Goal: Ask a question: Seek information or help from site administrators or community

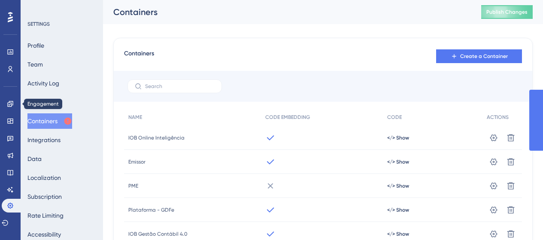
click at [7, 100] on link at bounding box center [10, 104] width 7 height 14
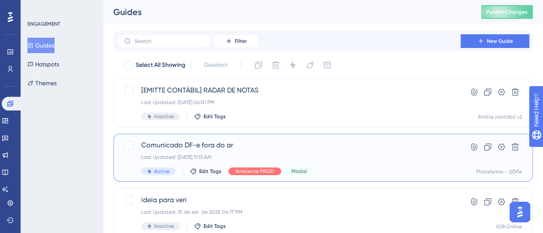
click at [370, 159] on div "Last Updated: [DATE] 11:13 AM" at bounding box center [288, 157] width 295 height 7
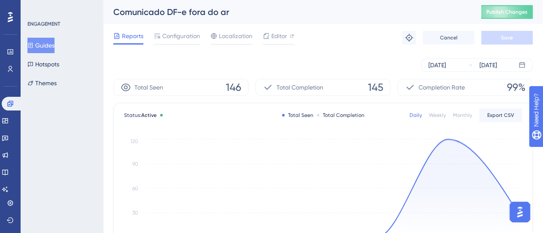
click at [183, 45] on div "Reports Configuration Localization Editor Troubleshoot Cancel Save" at bounding box center [322, 37] width 419 height 27
click at [183, 42] on div "Configuration" at bounding box center [177, 38] width 46 height 14
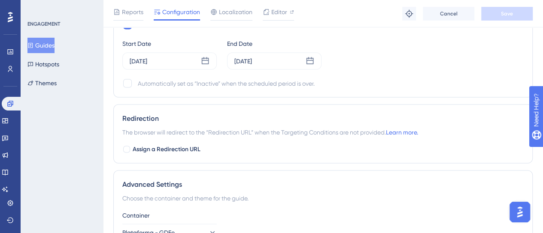
scroll to position [635, 0]
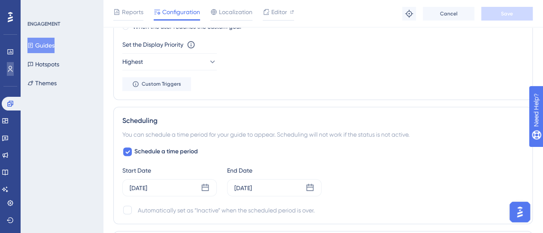
click at [11, 71] on icon at bounding box center [10, 69] width 7 height 7
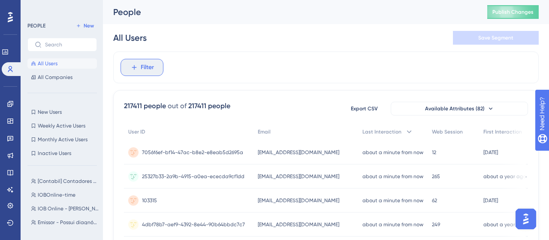
click at [143, 69] on span "Filter" at bounding box center [147, 67] width 13 height 10
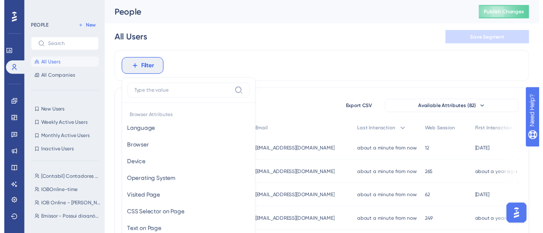
scroll to position [12, 0]
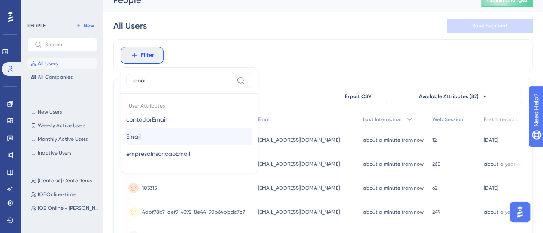
type input "email"
click at [148, 131] on button "Email Email" at bounding box center [189, 136] width 126 height 17
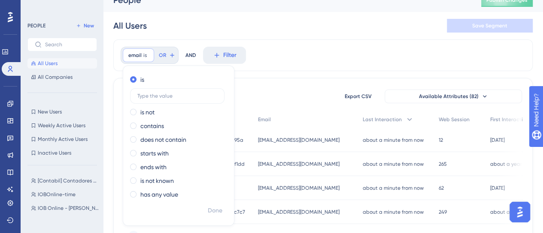
scroll to position [21, 0]
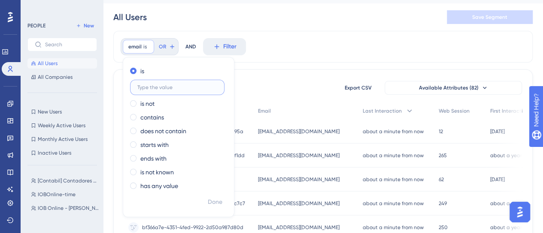
click at [161, 90] on input "text" at bounding box center [177, 88] width 80 height 6
paste input "[PERSON_NAME][EMAIL_ADDRESS][DOMAIN_NAME]"
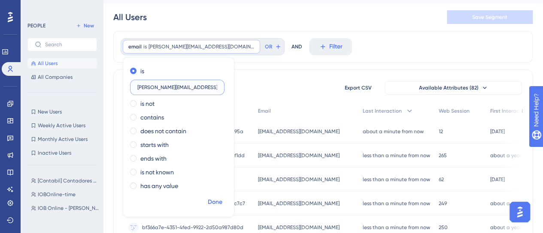
type input "[PERSON_NAME][EMAIL_ADDRESS][DOMAIN_NAME]"
click at [219, 198] on span "Done" at bounding box center [215, 202] width 15 height 10
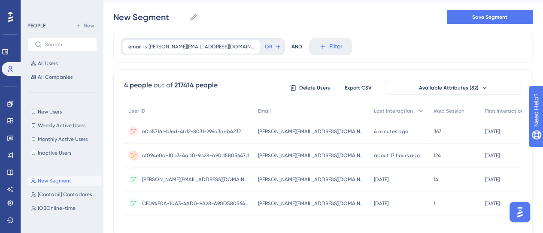
scroll to position [0, 0]
click at [291, 131] on span "[PERSON_NAME][EMAIL_ADDRESS][DOMAIN_NAME]" at bounding box center [311, 131] width 107 height 7
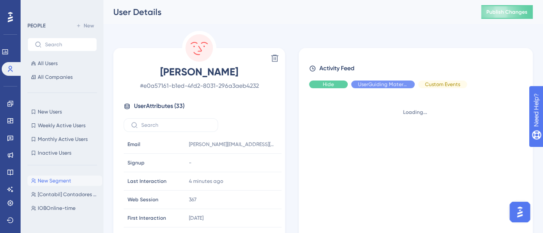
click at [325, 81] on div "Hide" at bounding box center [328, 85] width 39 height 8
click at [425, 85] on div "Hide" at bounding box center [442, 85] width 49 height 8
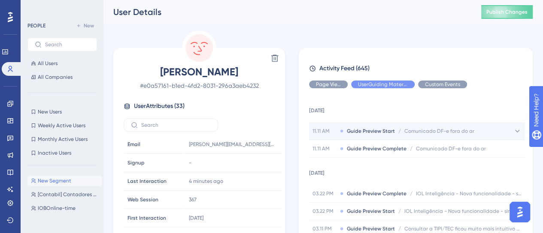
click at [513, 135] on icon at bounding box center [517, 131] width 9 height 9
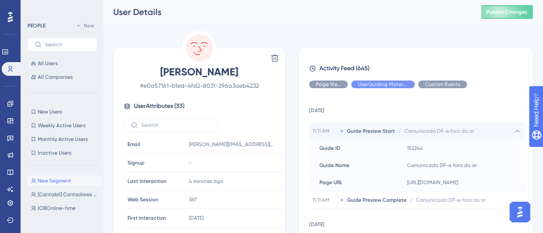
click at [515, 130] on icon at bounding box center [517, 131] width 9 height 9
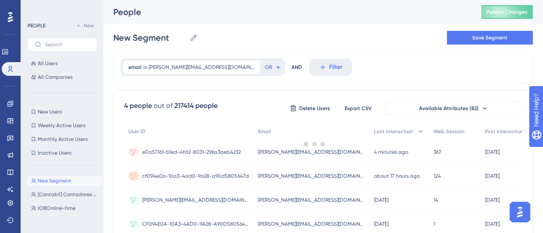
scroll to position [21, 0]
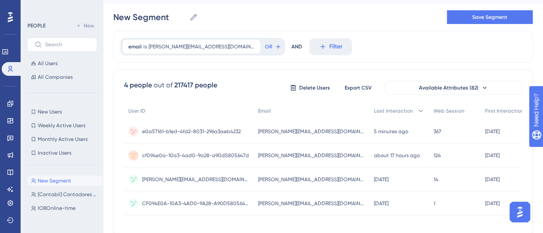
click at [429, 130] on div "367 367" at bounding box center [455, 132] width 52 height 24
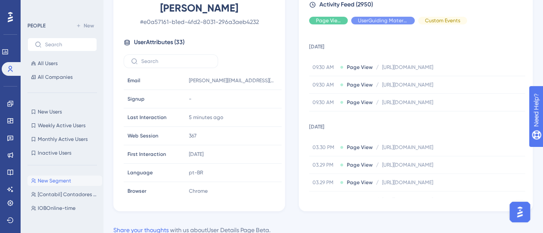
scroll to position [75, 0]
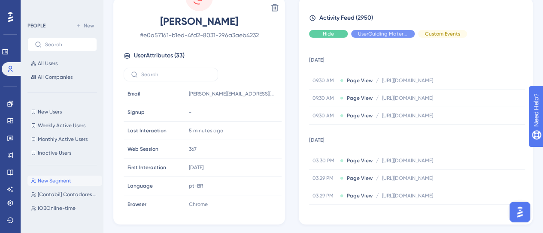
click at [327, 36] on span "Hide" at bounding box center [328, 33] width 11 height 7
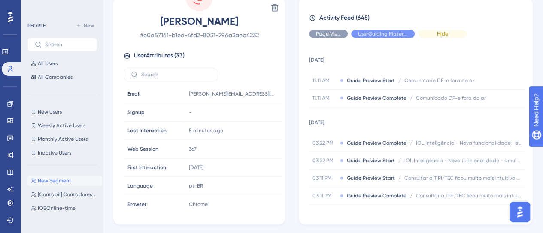
click at [452, 37] on div "Hide" at bounding box center [442, 34] width 49 height 8
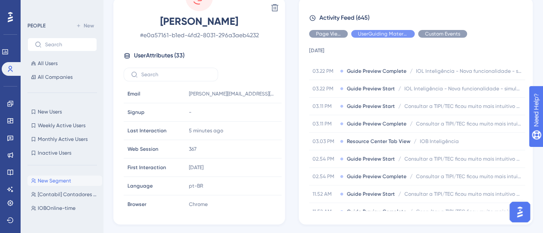
scroll to position [0, 0]
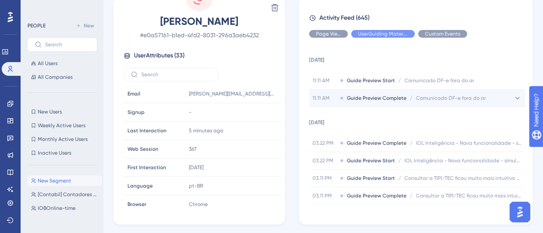
click at [513, 100] on icon at bounding box center [517, 98] width 9 height 9
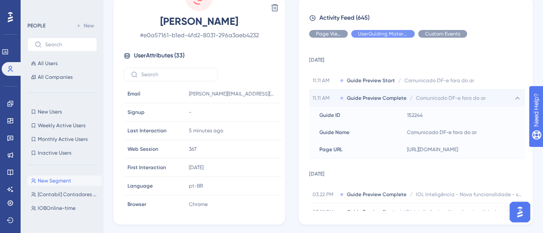
click at [513, 100] on icon at bounding box center [517, 98] width 9 height 9
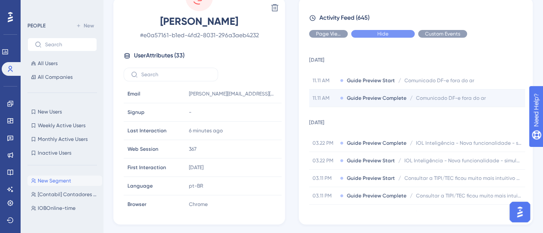
click at [389, 33] on div "Hide" at bounding box center [383, 34] width 64 height 8
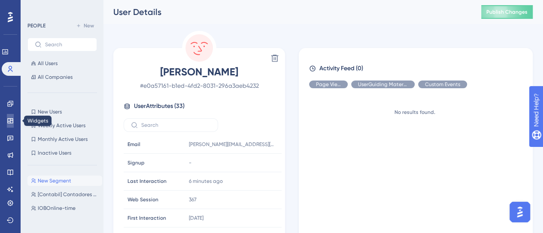
click at [9, 116] on link at bounding box center [10, 121] width 7 height 14
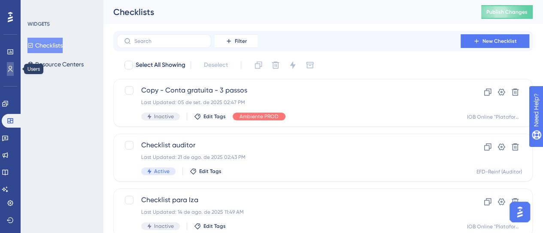
click at [14, 70] on link at bounding box center [10, 69] width 7 height 14
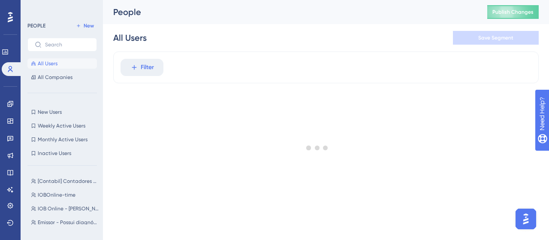
click at [145, 68] on div at bounding box center [318, 147] width 464 height 178
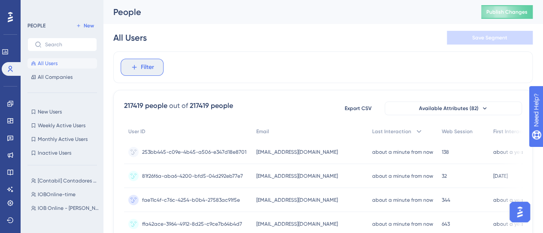
click at [155, 72] on button "Filter" at bounding box center [142, 67] width 43 height 17
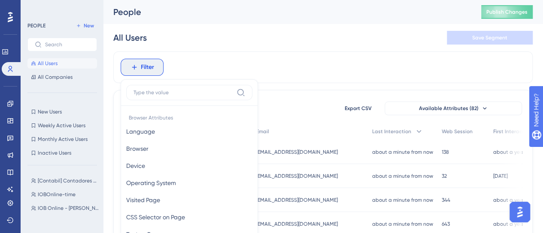
scroll to position [31, 0]
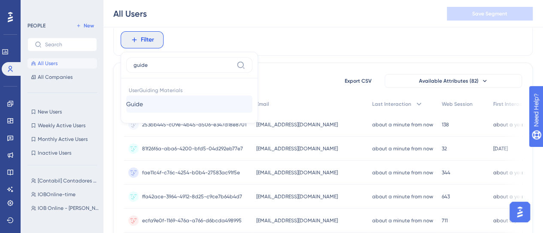
type input "guide"
click at [152, 101] on button "Guide Guide" at bounding box center [189, 104] width 126 height 17
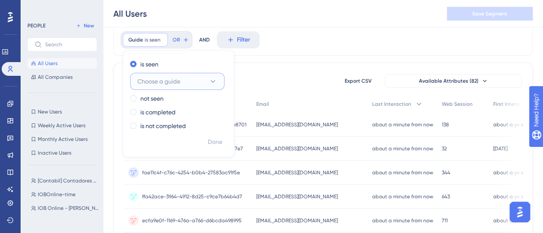
click at [169, 82] on span "Choose a guide" at bounding box center [158, 81] width 43 height 10
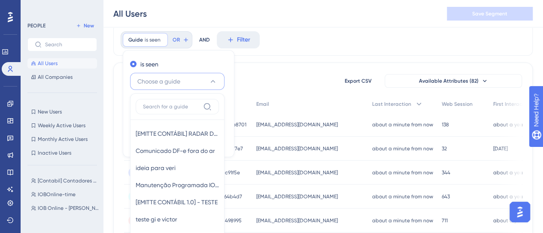
scroll to position [94, 0]
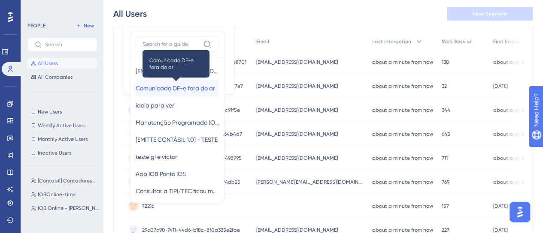
click at [177, 87] on span "Comunicado DF-e fora do ar" at bounding box center [175, 88] width 79 height 10
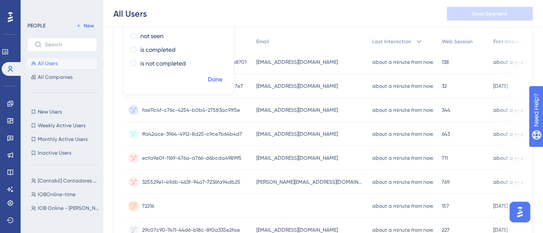
click at [214, 81] on span "Done" at bounding box center [215, 80] width 15 height 10
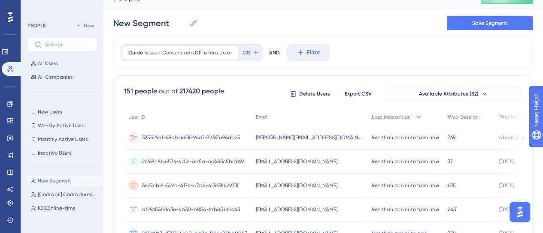
scroll to position [0, 0]
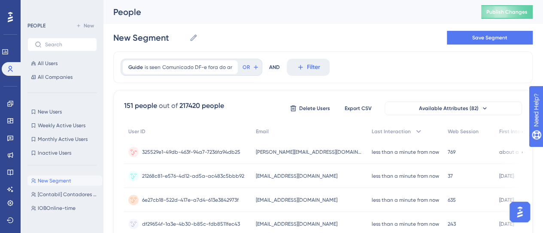
click at [185, 149] on span "325529e1-49db-463f-94a7-7236fa94db25" at bounding box center [191, 152] width 98 height 7
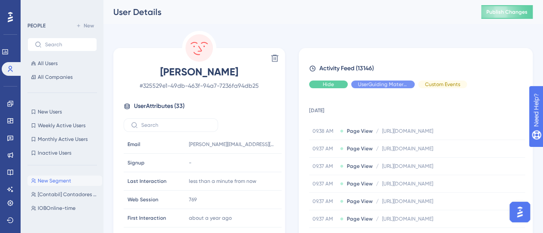
click at [339, 88] on div "Hide" at bounding box center [328, 85] width 39 height 8
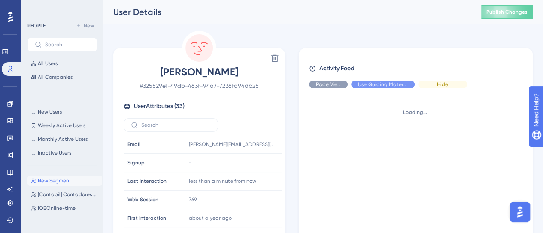
click at [445, 84] on span "Hide" at bounding box center [442, 84] width 11 height 7
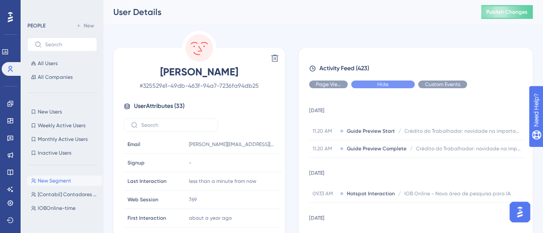
click at [374, 85] on div "Hide" at bounding box center [383, 85] width 64 height 8
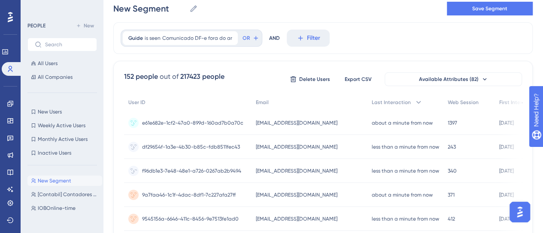
scroll to position [43, 0]
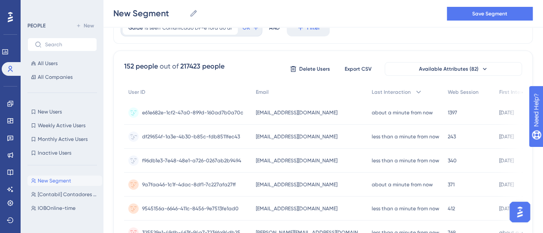
click at [166, 132] on div "df29654f-1a3e-4b30-b85c-fdb8511fec43 df29654f-1a3e-4b30-b85c-fdb8511fec43" at bounding box center [191, 137] width 98 height 24
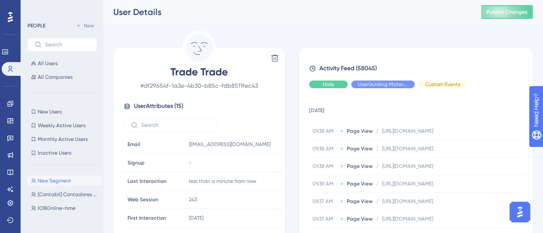
click at [329, 87] on span "Hide" at bounding box center [328, 84] width 11 height 7
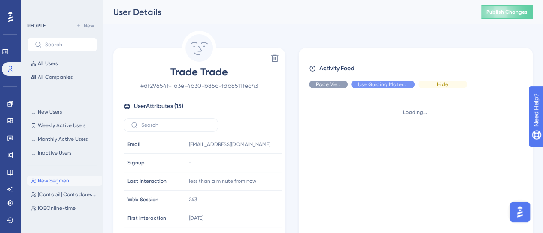
click at [448, 86] on div "Hide" at bounding box center [442, 85] width 49 height 8
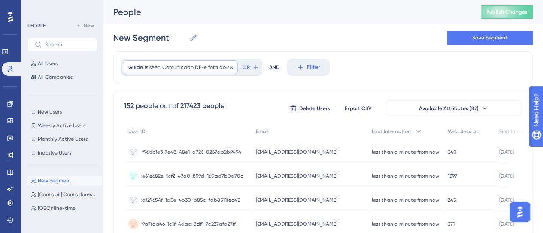
click at [163, 71] on div "Guide is seen Comunicado DF-e fora do ar Comunicado DF-e fora do ar Remove" at bounding box center [180, 68] width 115 height 14
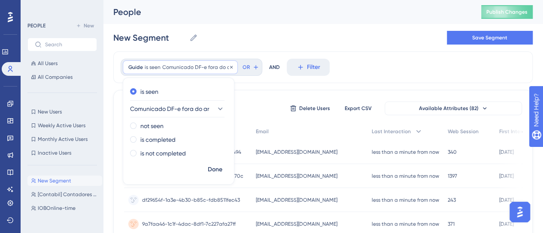
scroll to position [16, 0]
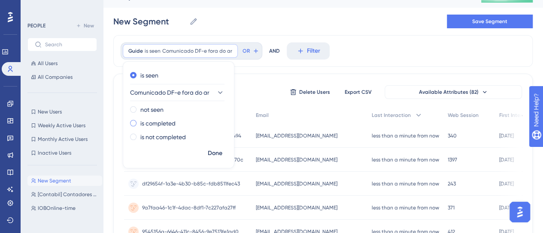
click at [167, 124] on label "is completed" at bounding box center [157, 123] width 35 height 10
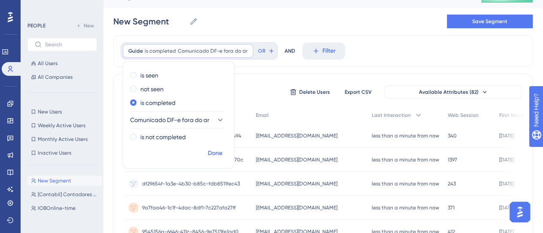
click at [215, 153] on span "Done" at bounding box center [215, 153] width 15 height 10
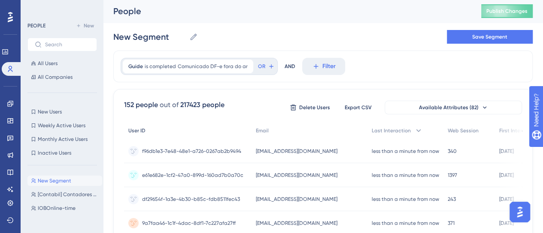
scroll to position [0, 0]
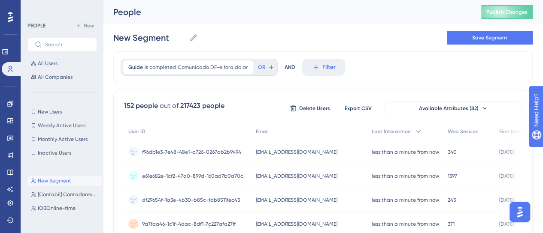
click at [221, 149] on span "f96db1e3-7e48-48e1-a726-0267ab2b9494" at bounding box center [191, 152] width 99 height 7
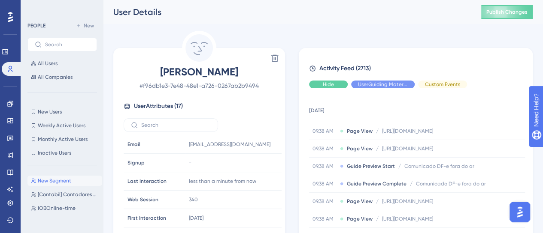
click at [331, 85] on span "Hide" at bounding box center [328, 84] width 11 height 7
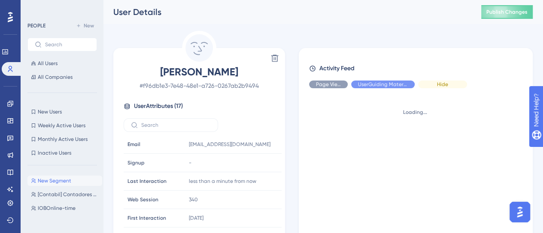
click at [454, 86] on div "Hide" at bounding box center [442, 85] width 49 height 8
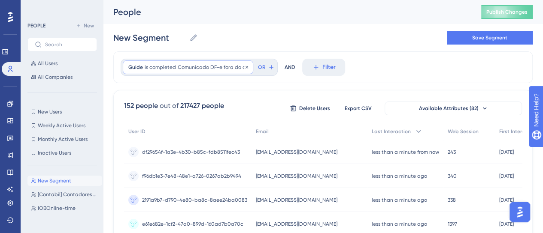
click at [162, 62] on div "Guide is completed Comunicado DF-e fora do ar Comunicado DF-e fora do ar Remove" at bounding box center [188, 68] width 130 height 14
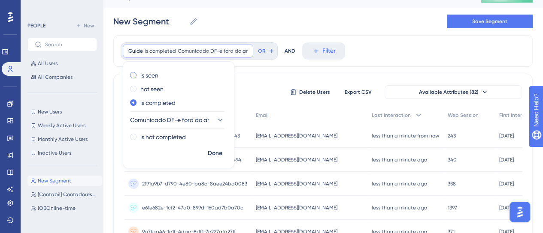
click at [148, 76] on label "is seen" at bounding box center [149, 75] width 18 height 10
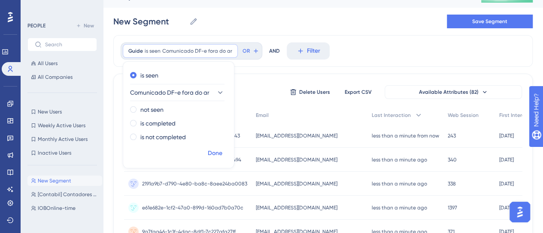
click at [216, 154] on span "Done" at bounding box center [215, 153] width 15 height 10
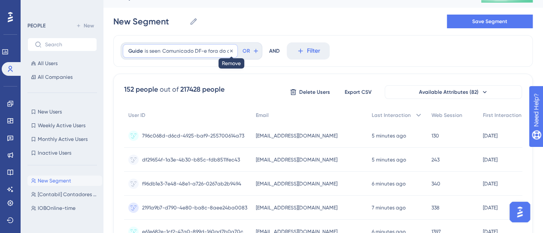
click at [229, 52] on icon at bounding box center [231, 50] width 5 height 5
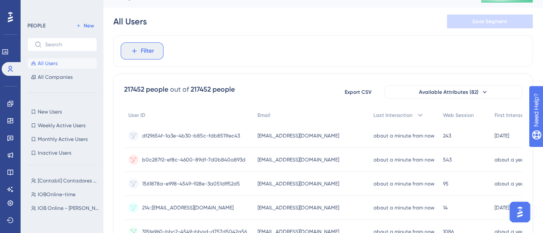
click at [140, 51] on button "Filter" at bounding box center [142, 50] width 43 height 17
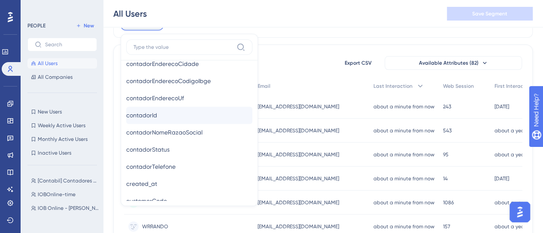
scroll to position [644, 0]
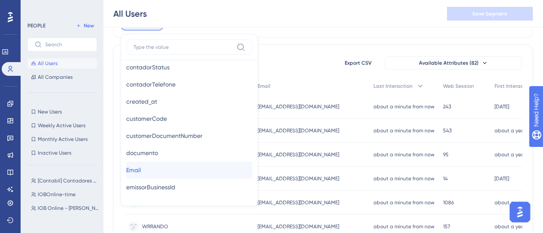
click at [152, 164] on button "Email Email" at bounding box center [189, 170] width 126 height 17
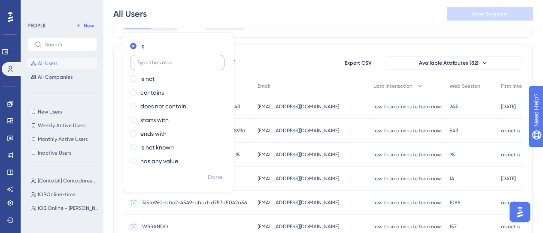
click at [144, 65] on input "text" at bounding box center [177, 63] width 80 height 6
type input "[PERSON_NAME][EMAIL_ADDRESS][DOMAIN_NAME]"
click at [209, 180] on span "Done" at bounding box center [215, 178] width 15 height 10
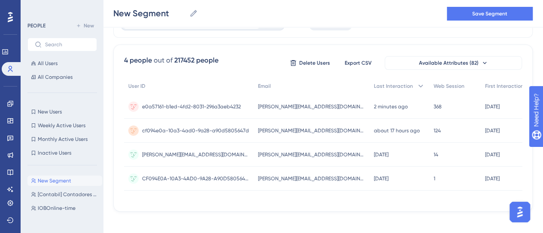
click at [515, 215] on img "Open AI Assistant Launcher" at bounding box center [519, 212] width 15 height 15
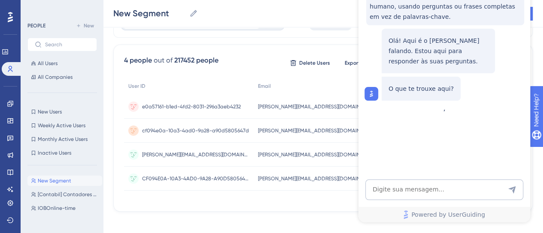
scroll to position [0, 0]
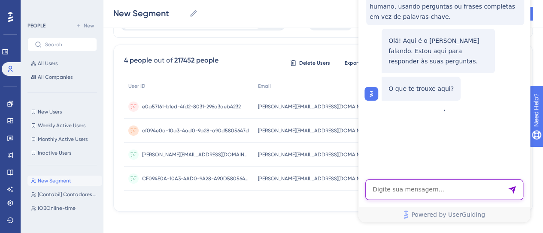
click at [429, 181] on textarea "AI Assistant Text Input" at bounding box center [444, 190] width 158 height 21
type textarea "gostaria de tirar dúvida sobre user id"
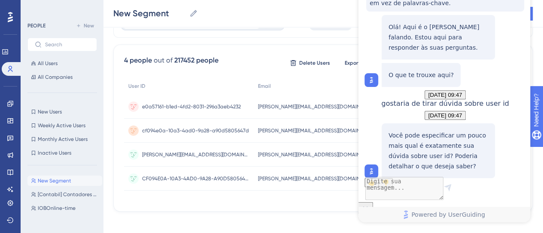
scroll to position [76, 0]
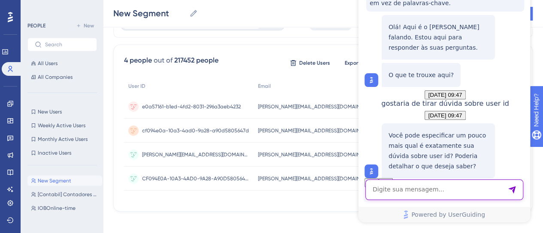
click at [398, 197] on textarea "AI Assistant Text Input" at bounding box center [444, 190] width 158 height 21
type textarea "eu tenho um e-mail que possuem 4 user ID"
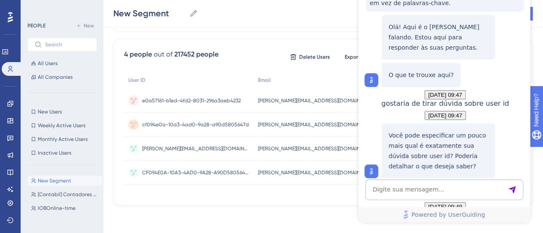
scroll to position [57, 0]
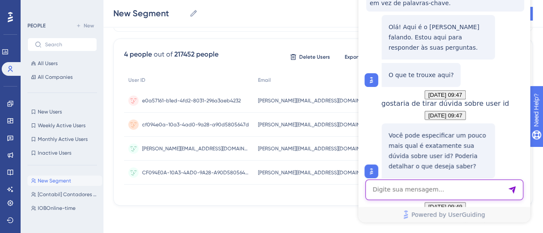
click at [422, 189] on textarea "AI Assistant Text Input" at bounding box center [444, 190] width 158 height 21
type textarea "falar com equipe"
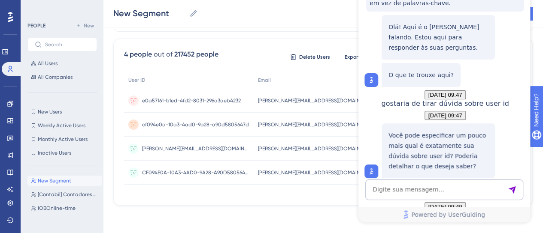
scroll to position [637, 0]
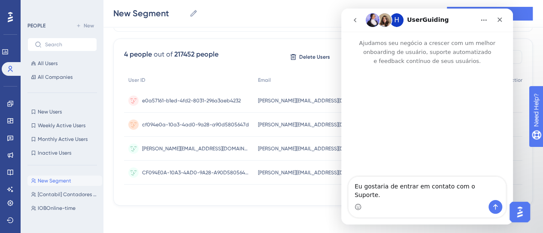
scroll to position [0, 0]
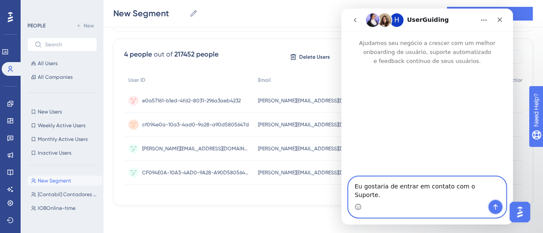
click at [494, 205] on icon "Enviar mensagem…" at bounding box center [495, 207] width 7 height 7
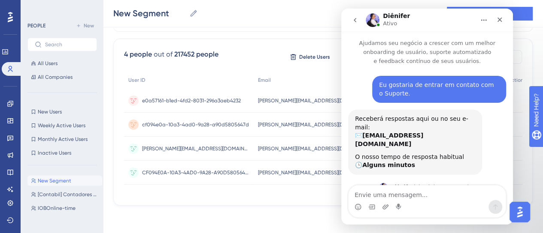
scroll to position [48, 0]
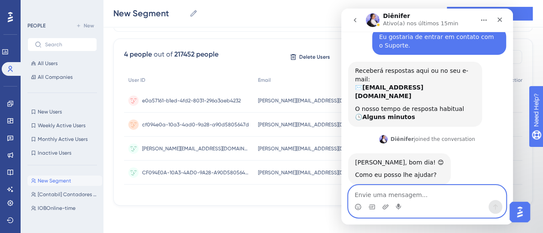
drag, startPoint x: 359, startPoint y: 198, endPoint x: 342, endPoint y: 187, distance: 20.1
click at [359, 198] on textarea "Envie uma mensagem..." at bounding box center [426, 193] width 157 height 15
click at [394, 196] on textarea "Envie uma mensagem..." at bounding box center [426, 193] width 157 height 15
click at [387, 197] on textarea "Envie uma mensagem..." at bounding box center [426, 193] width 157 height 15
type textarea "bom dia"
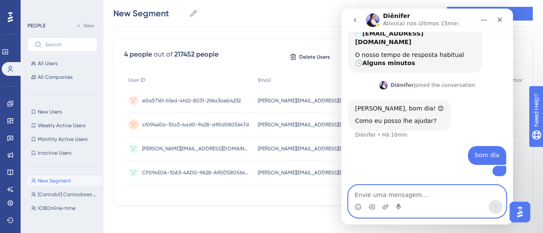
scroll to position [174, 0]
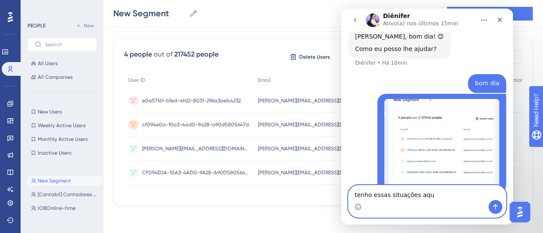
type textarea "tenho essas situações aqui"
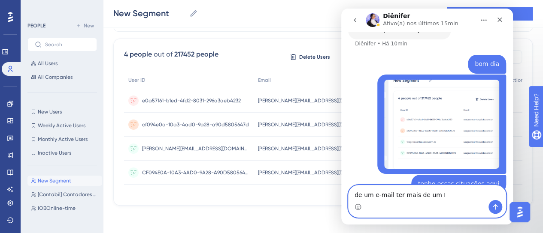
type textarea "de um e-mail ter mais de um ID"
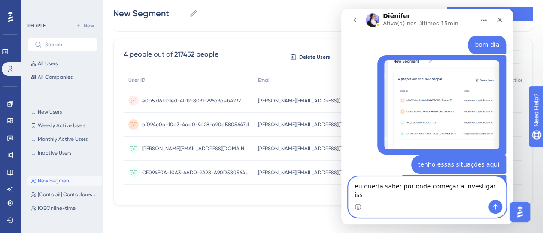
type textarea "eu queria saber por onde começar a investigar isso"
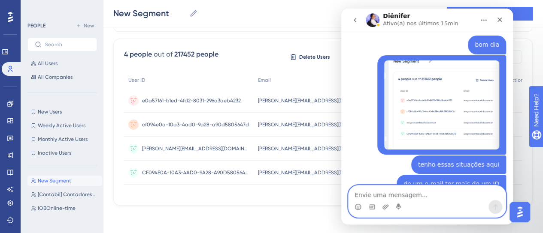
scroll to position [241, 0]
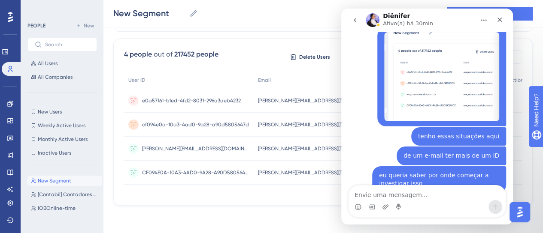
click at [471, 201] on div "Messenger da Intercom" at bounding box center [426, 207] width 157 height 14
